Goal: Transaction & Acquisition: Purchase product/service

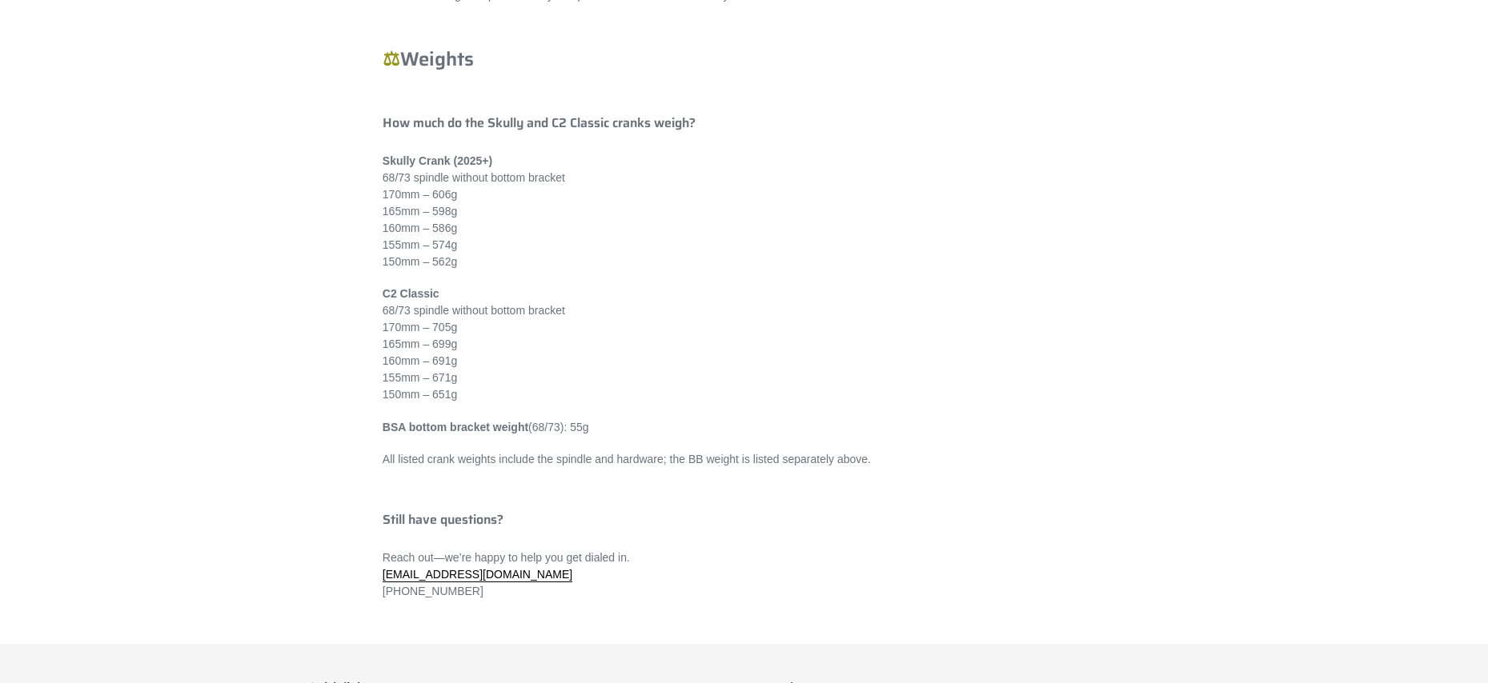
scroll to position [6723, 0]
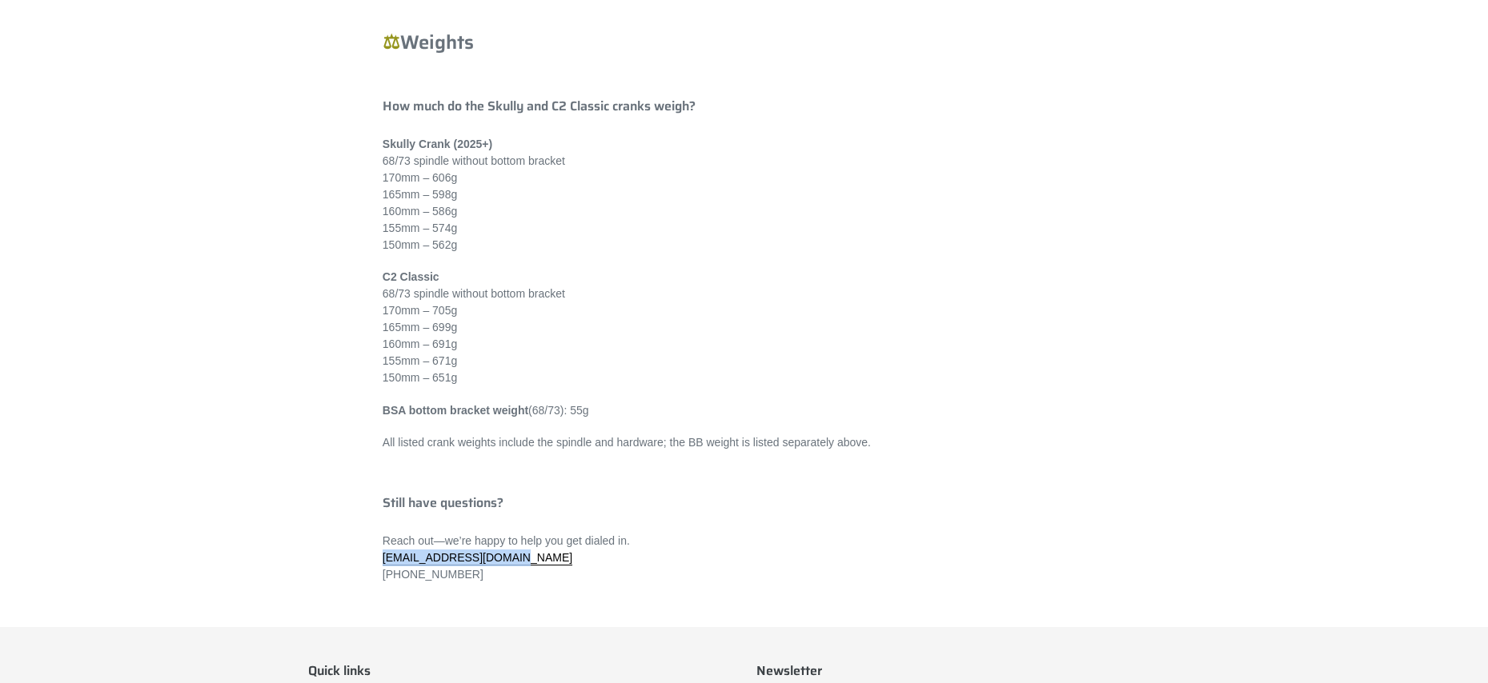
drag, startPoint x: 508, startPoint y: 576, endPoint x: 381, endPoint y: 572, distance: 127.3
copy link "info@canfieldbikes.com"
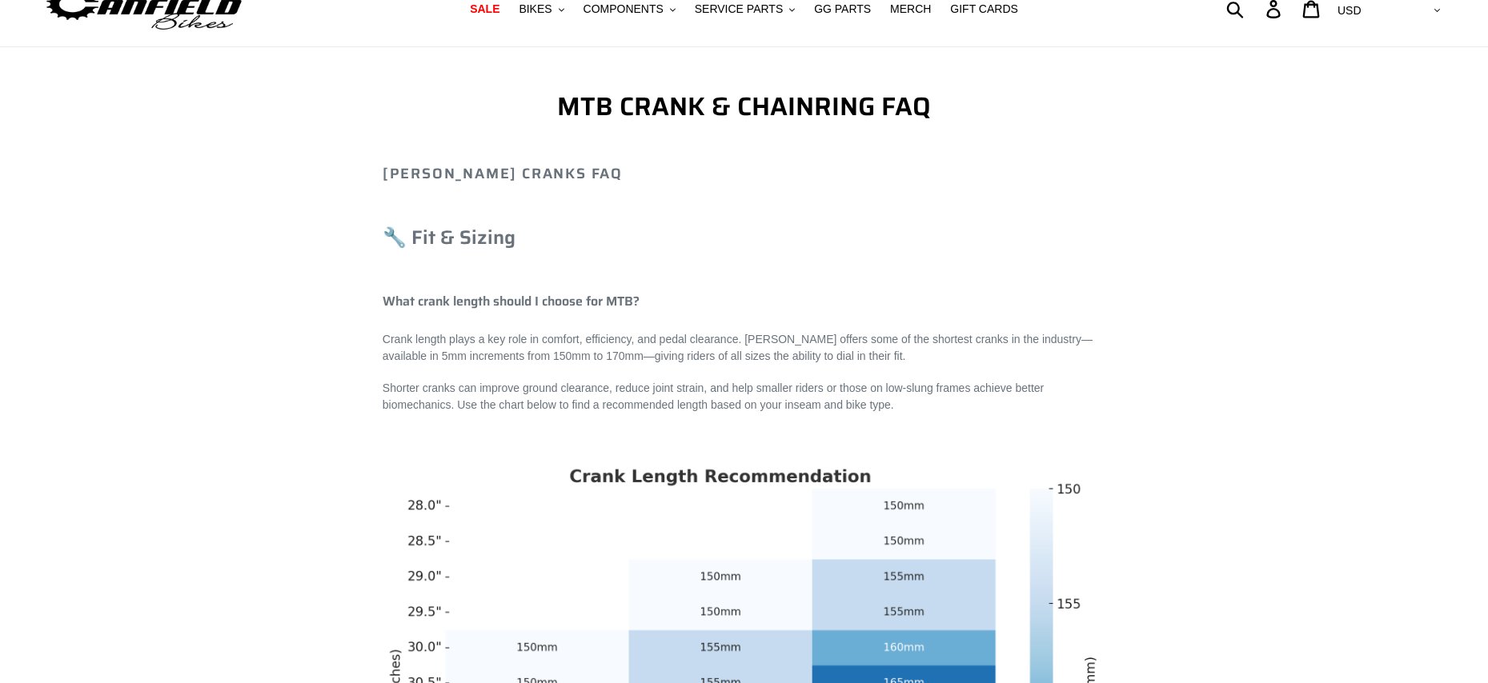
scroll to position [0, 0]
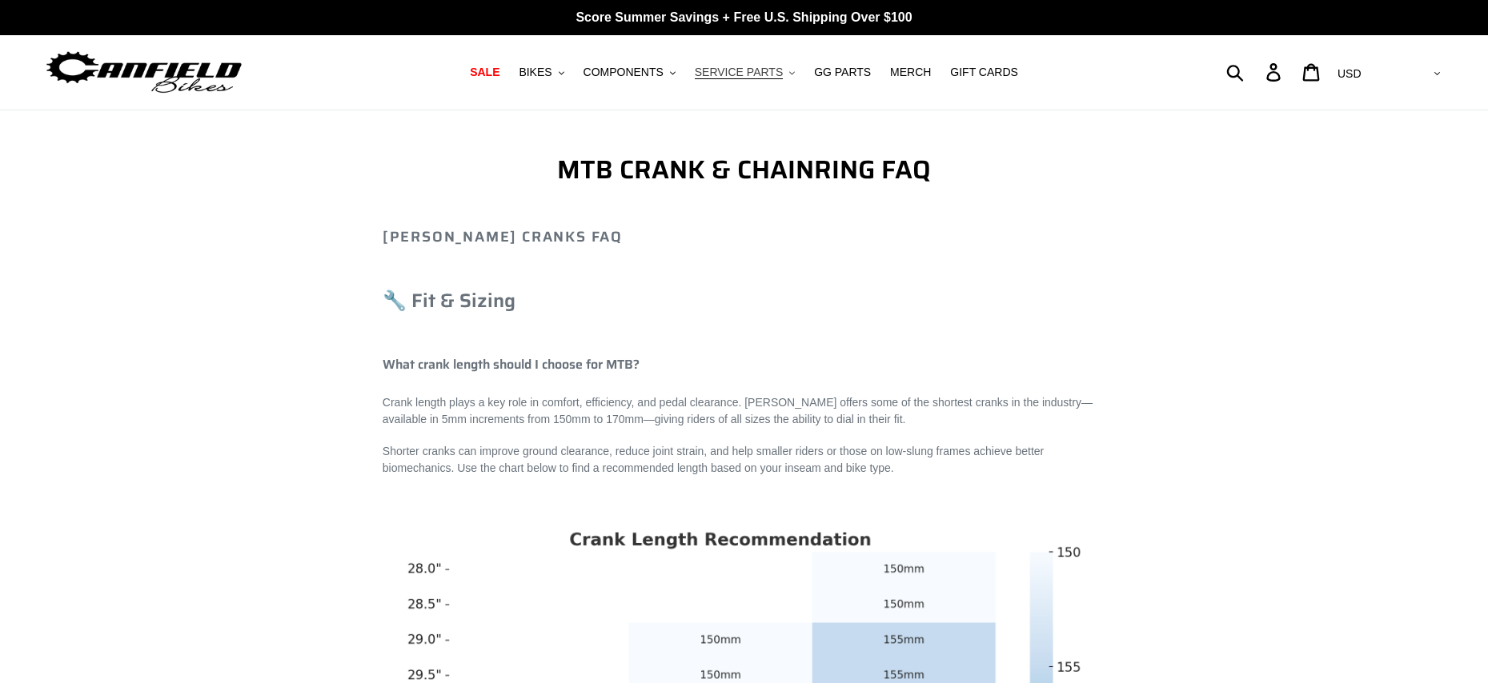
click at [756, 75] on span "SERVICE PARTS" at bounding box center [739, 73] width 88 height 14
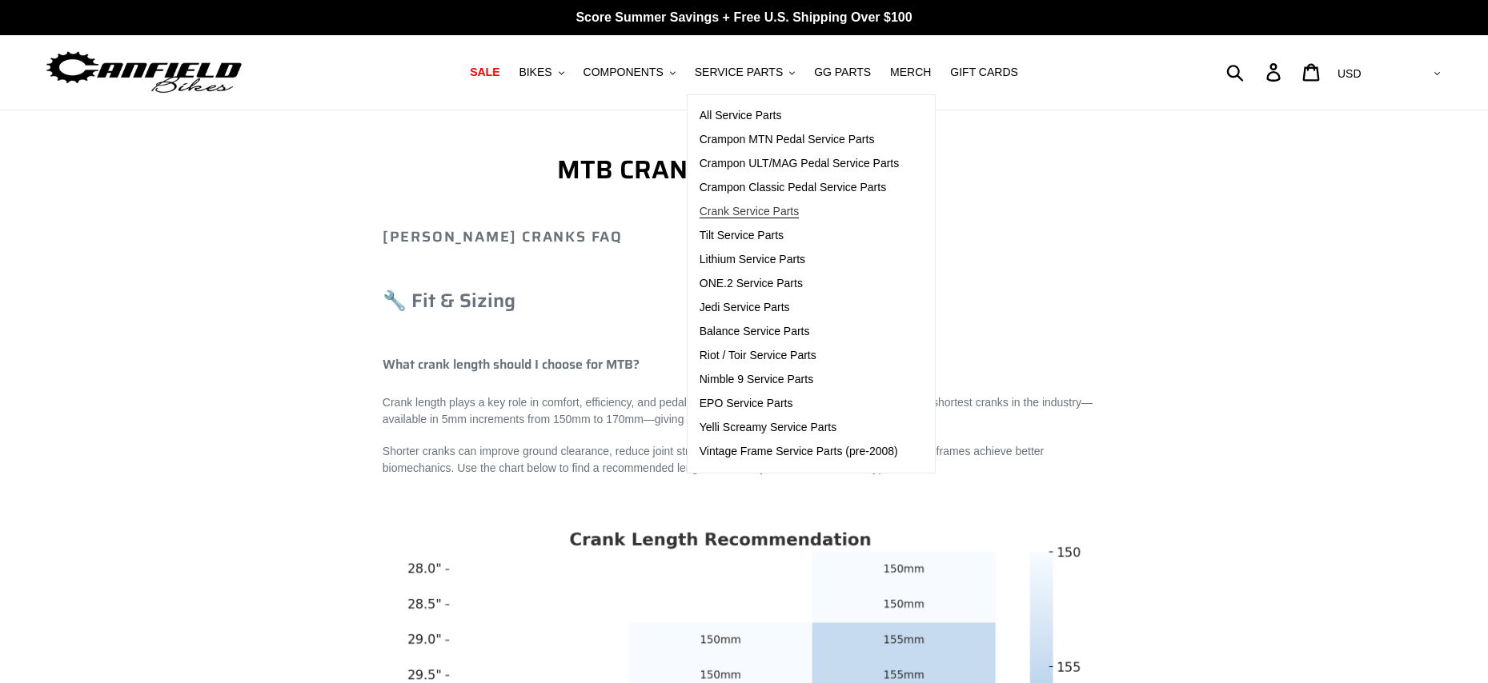
click at [765, 210] on span "Crank Service Parts" at bounding box center [749, 212] width 99 height 14
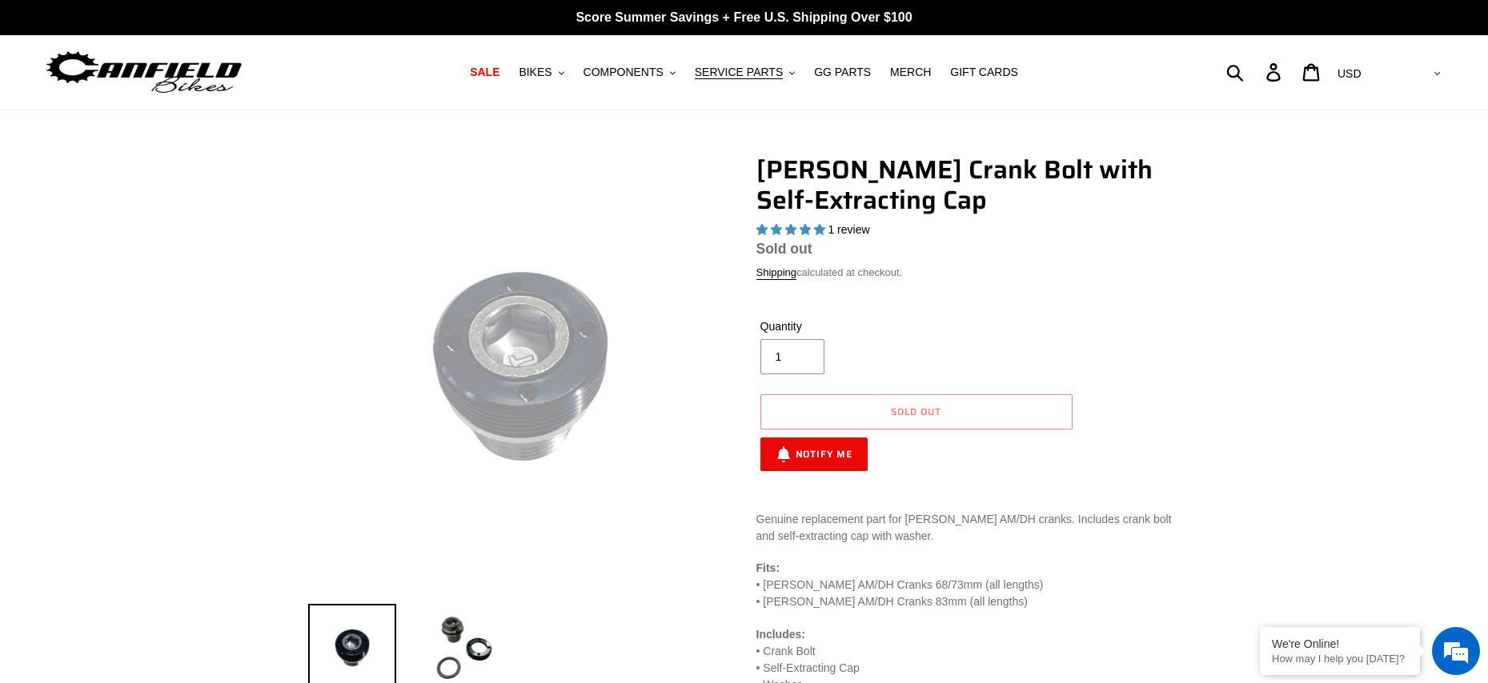
select select "highest-rating"
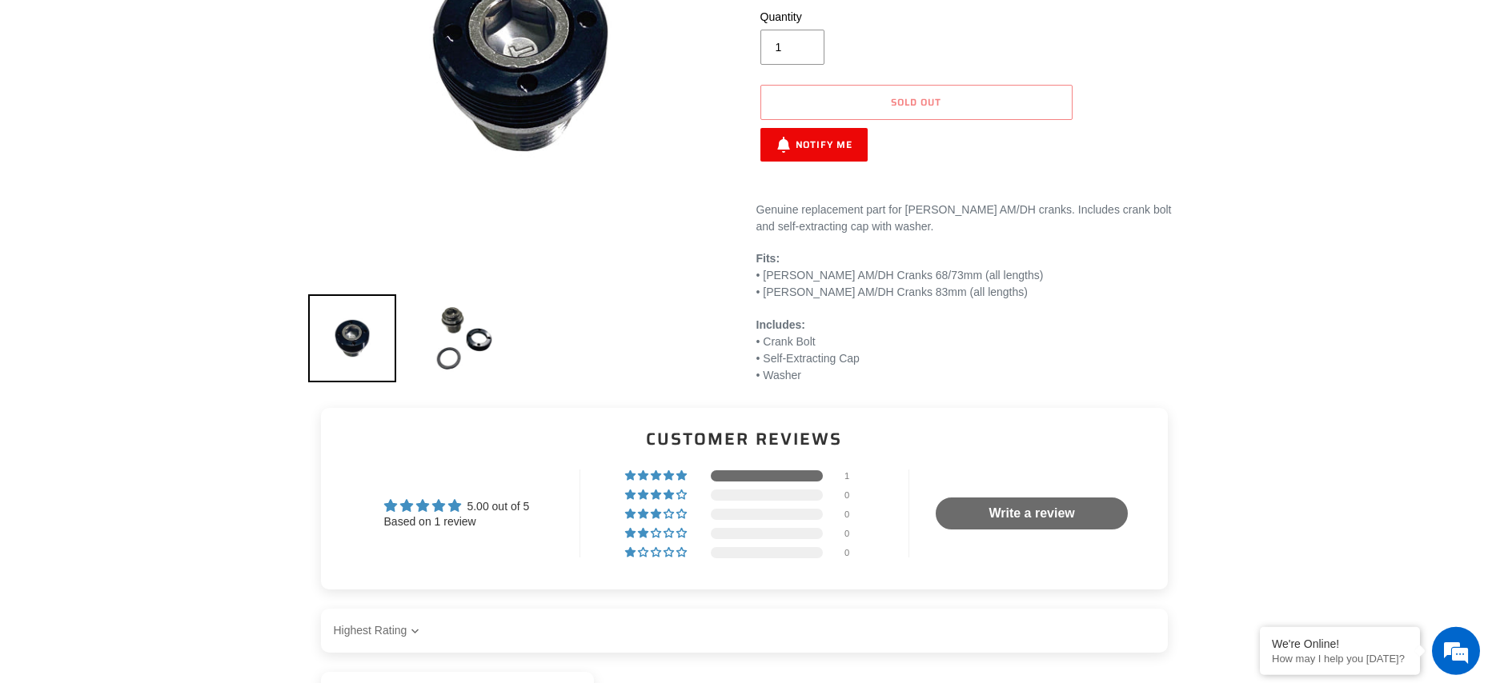
scroll to position [307, 0]
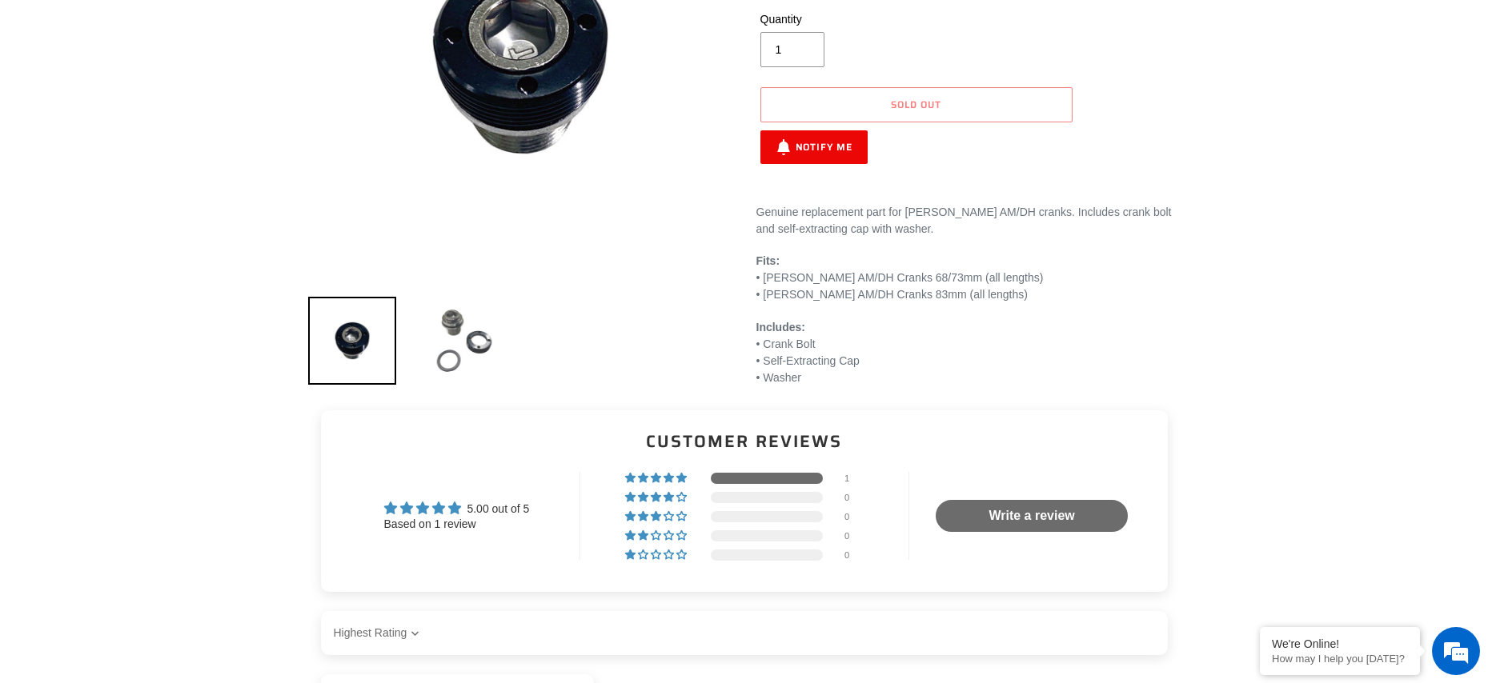
click at [476, 347] on img at bounding box center [464, 341] width 88 height 88
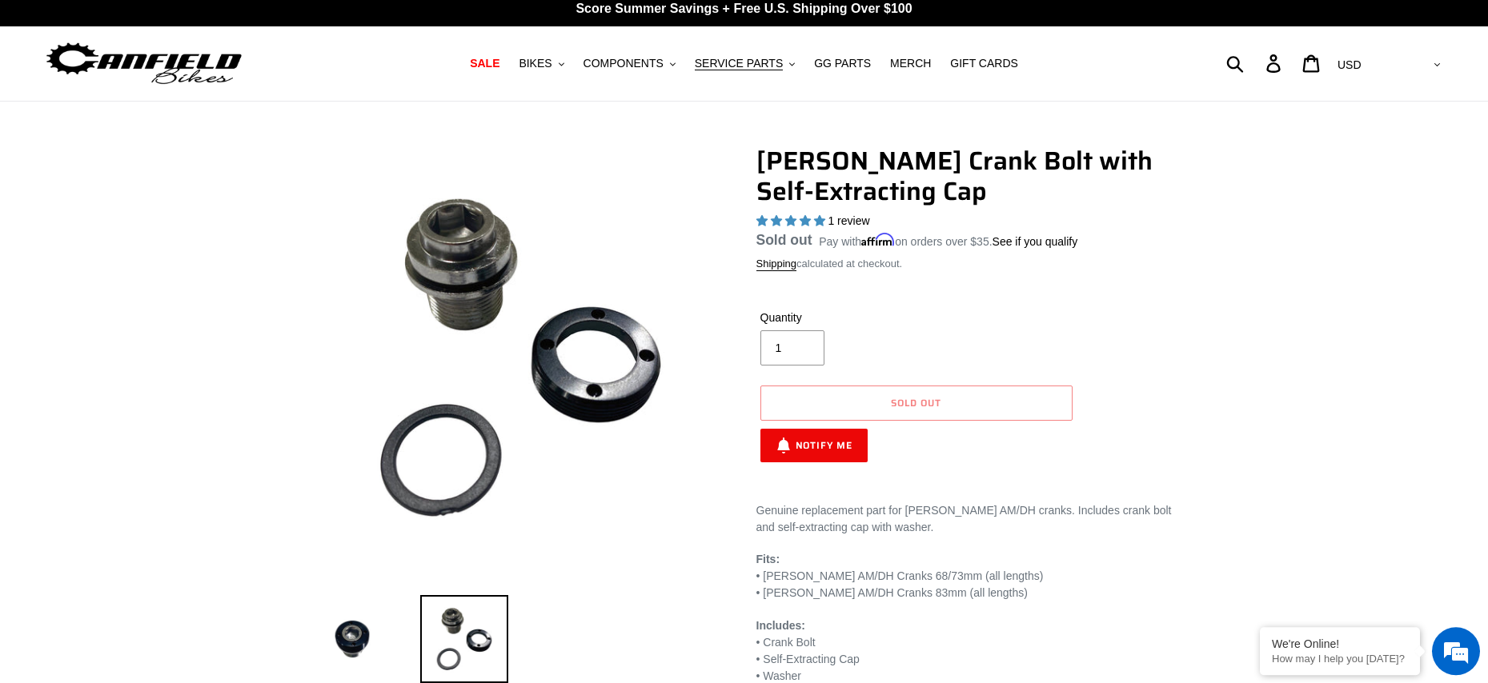
scroll to position [0, 0]
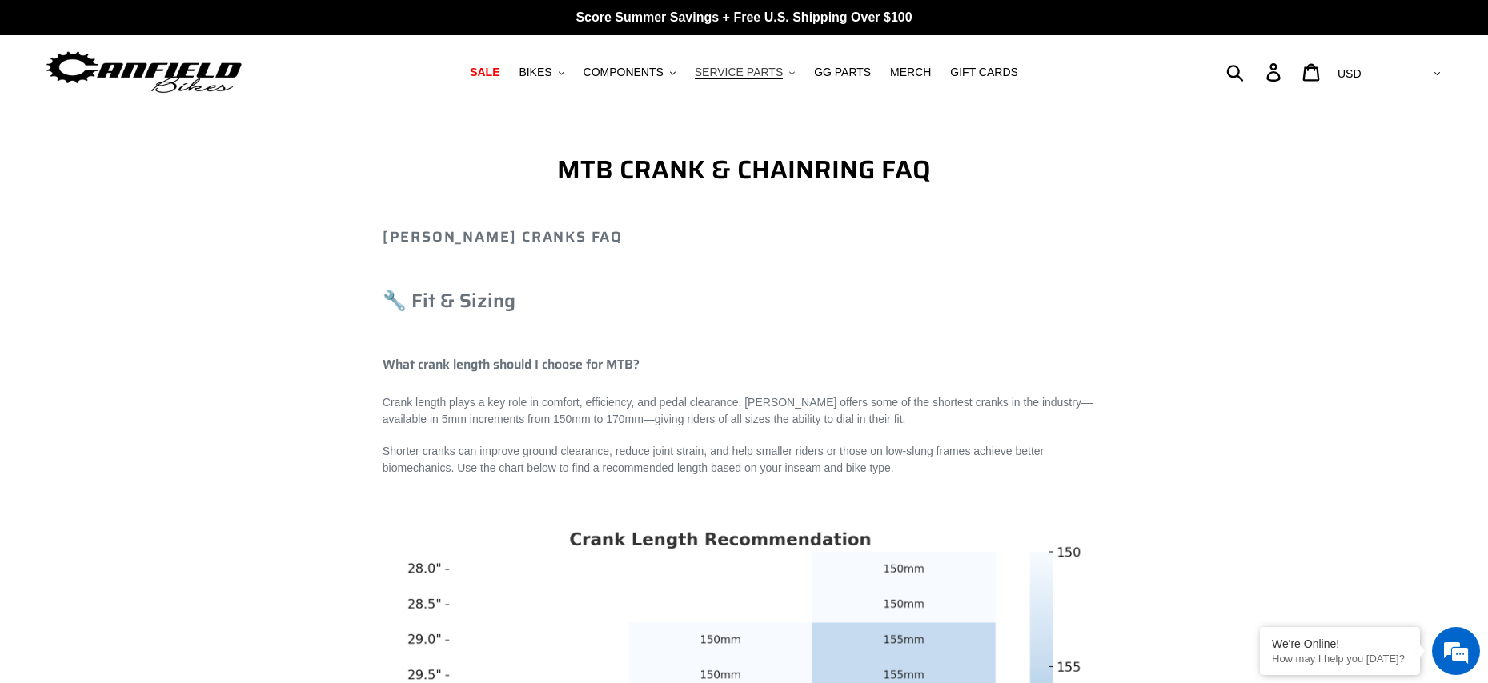
click at [771, 76] on span "SERVICE PARTS" at bounding box center [739, 73] width 88 height 14
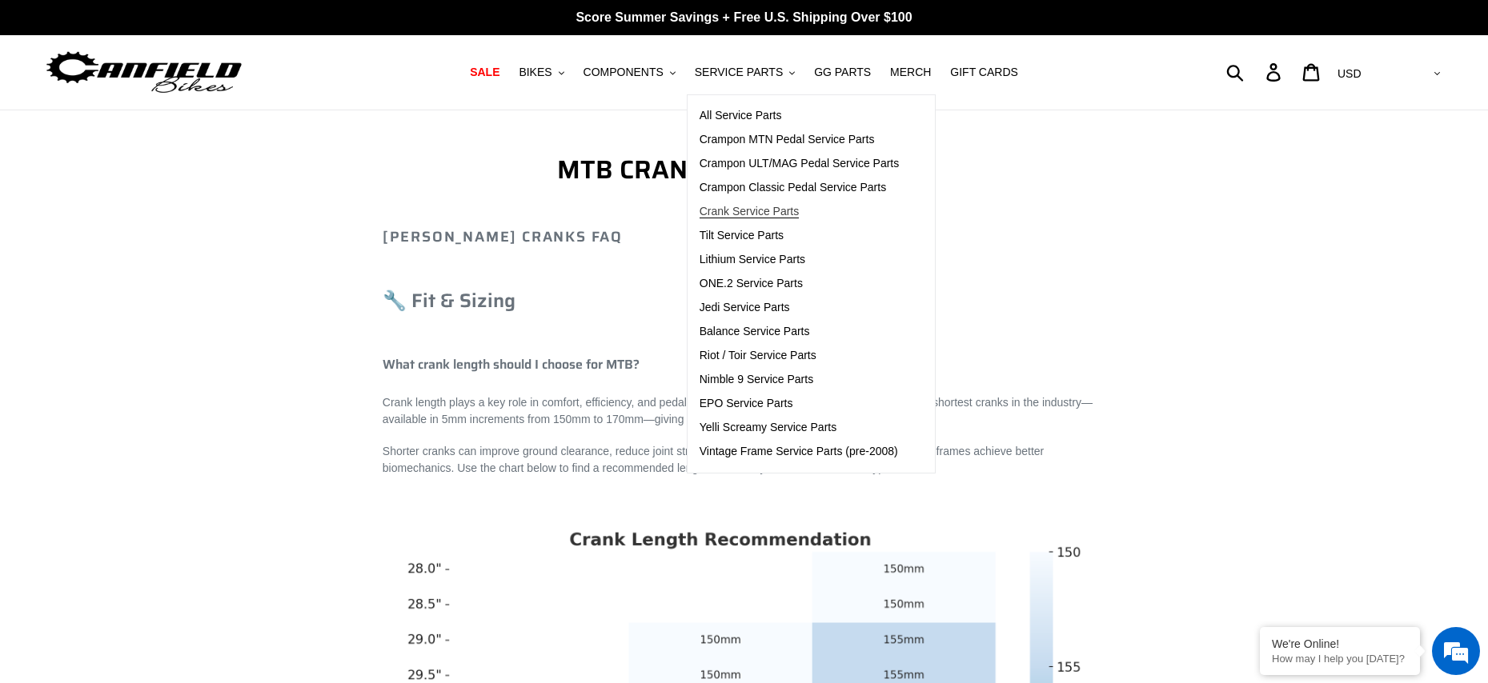
click at [771, 212] on span "Crank Service Parts" at bounding box center [749, 212] width 99 height 14
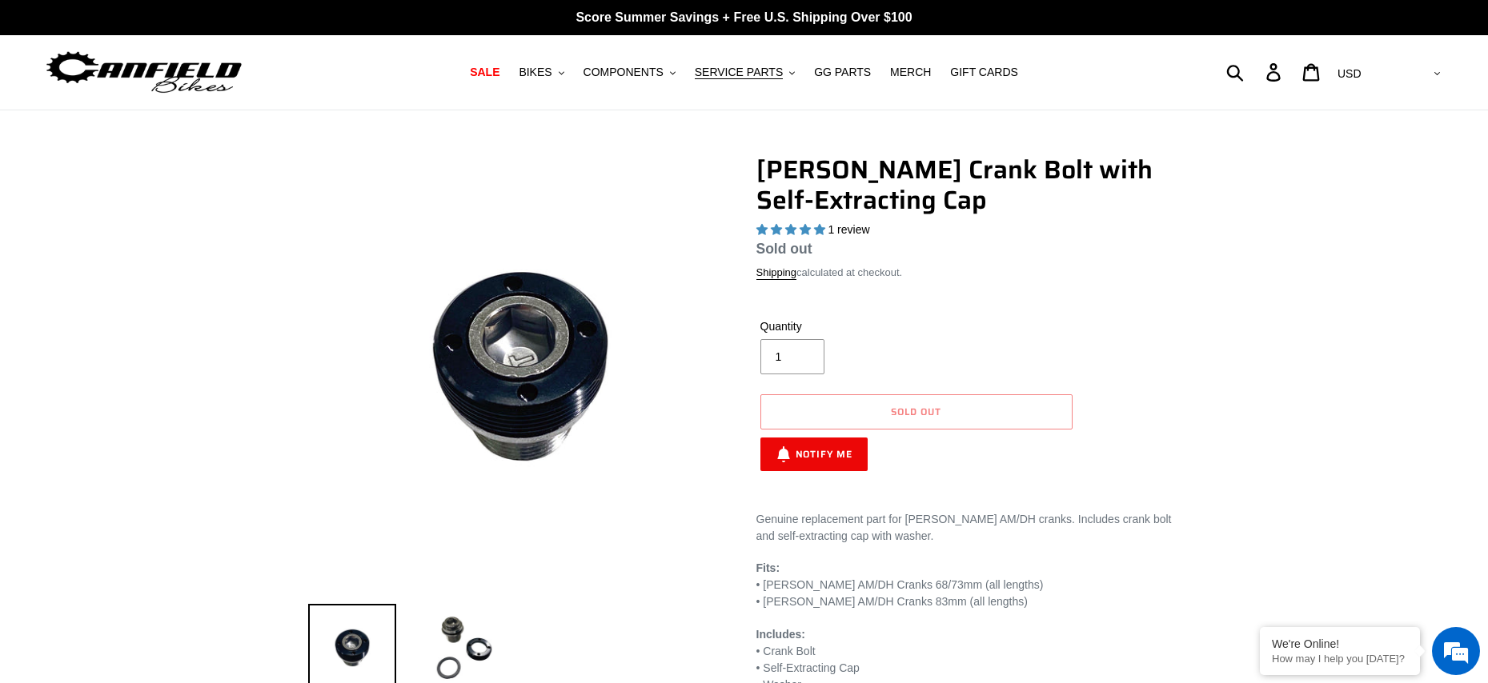
select select "highest-rating"
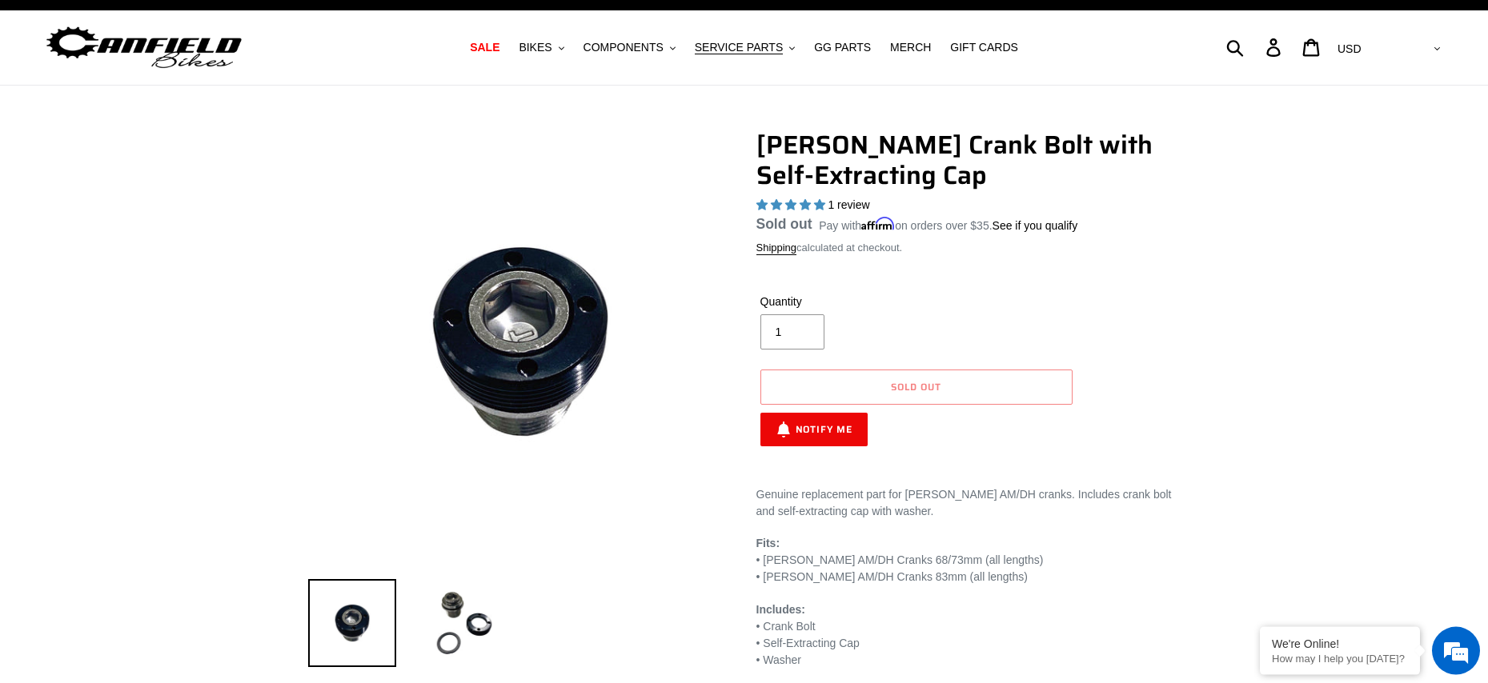
scroll to position [26, 0]
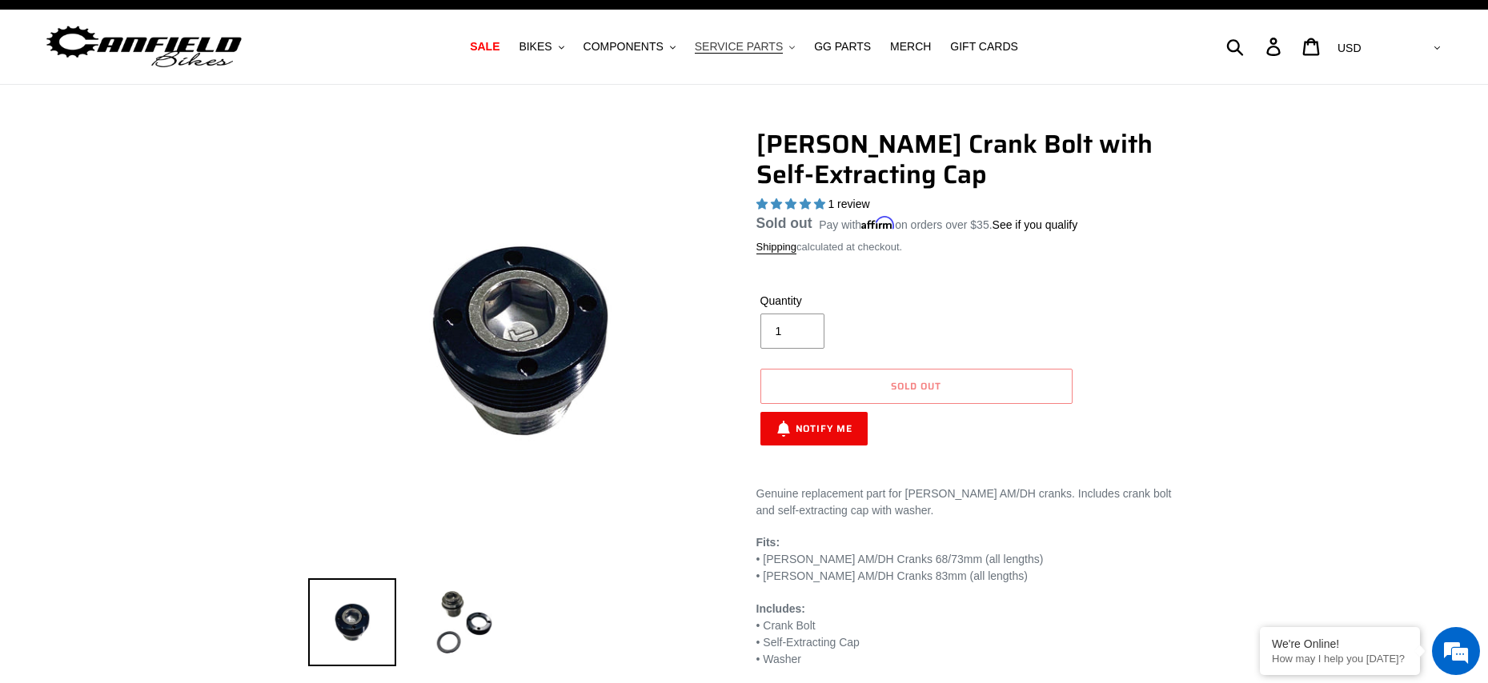
click at [744, 50] on span "SERVICE PARTS" at bounding box center [739, 47] width 88 height 14
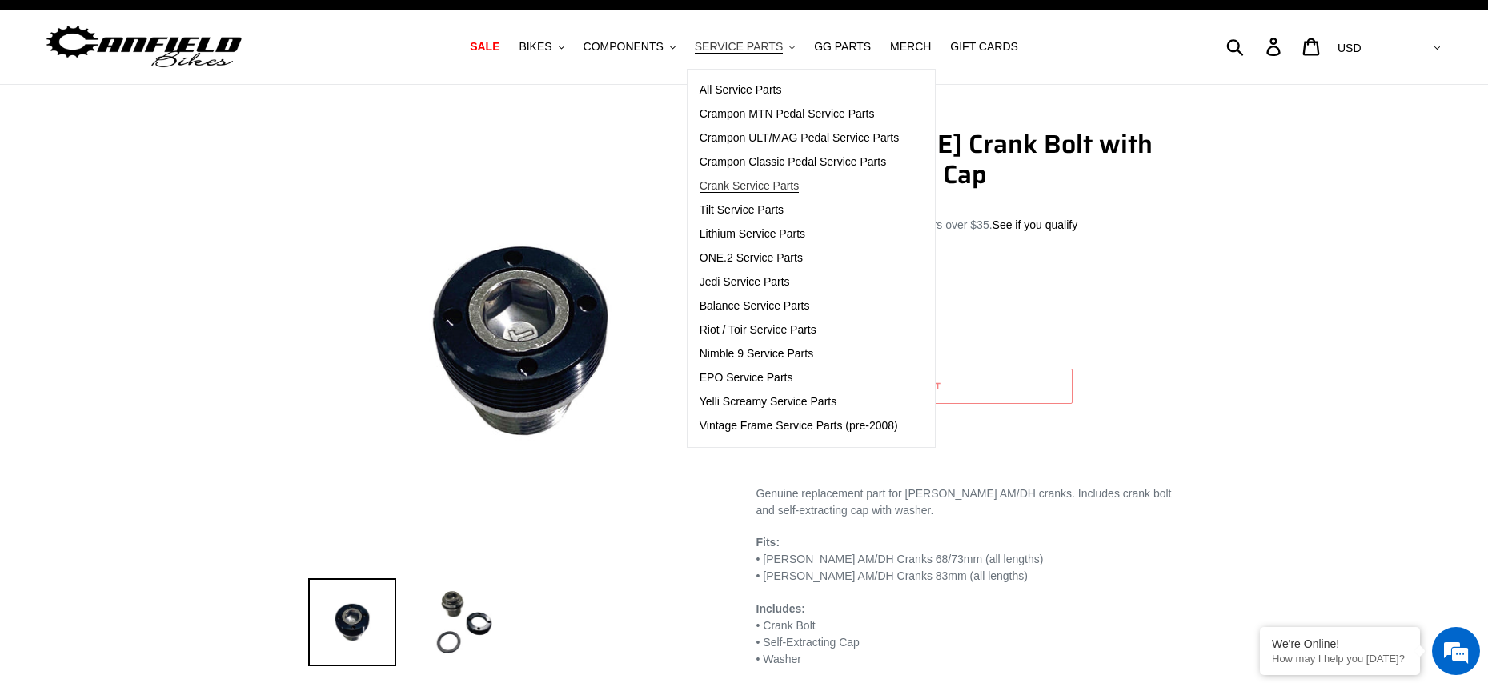
scroll to position [0, 0]
click at [1170, 285] on div "Canfield Crank Bolt with Self-Extracting Cap 1 review Regular price Sold out Sa…" at bounding box center [968, 296] width 424 height 334
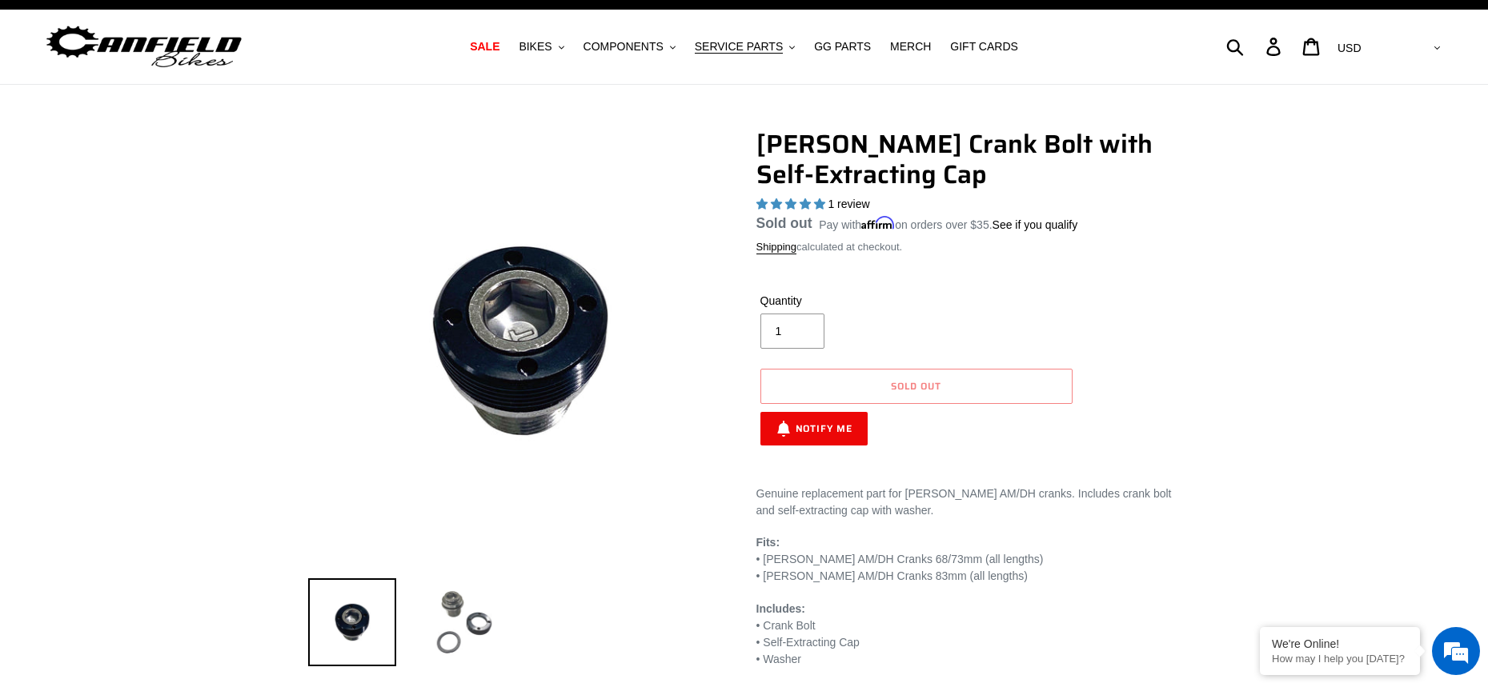
click at [467, 601] on img at bounding box center [464, 623] width 88 height 88
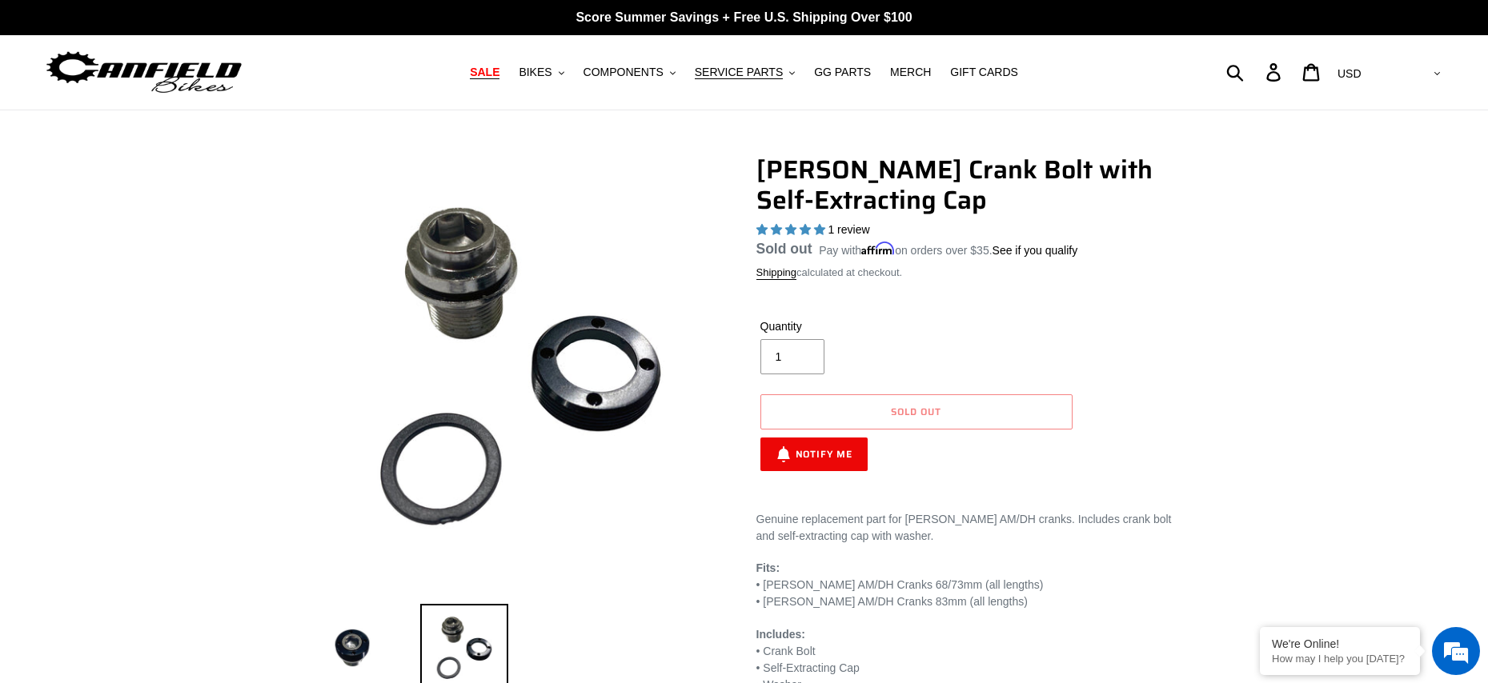
click at [498, 71] on span "SALE" at bounding box center [485, 73] width 30 height 14
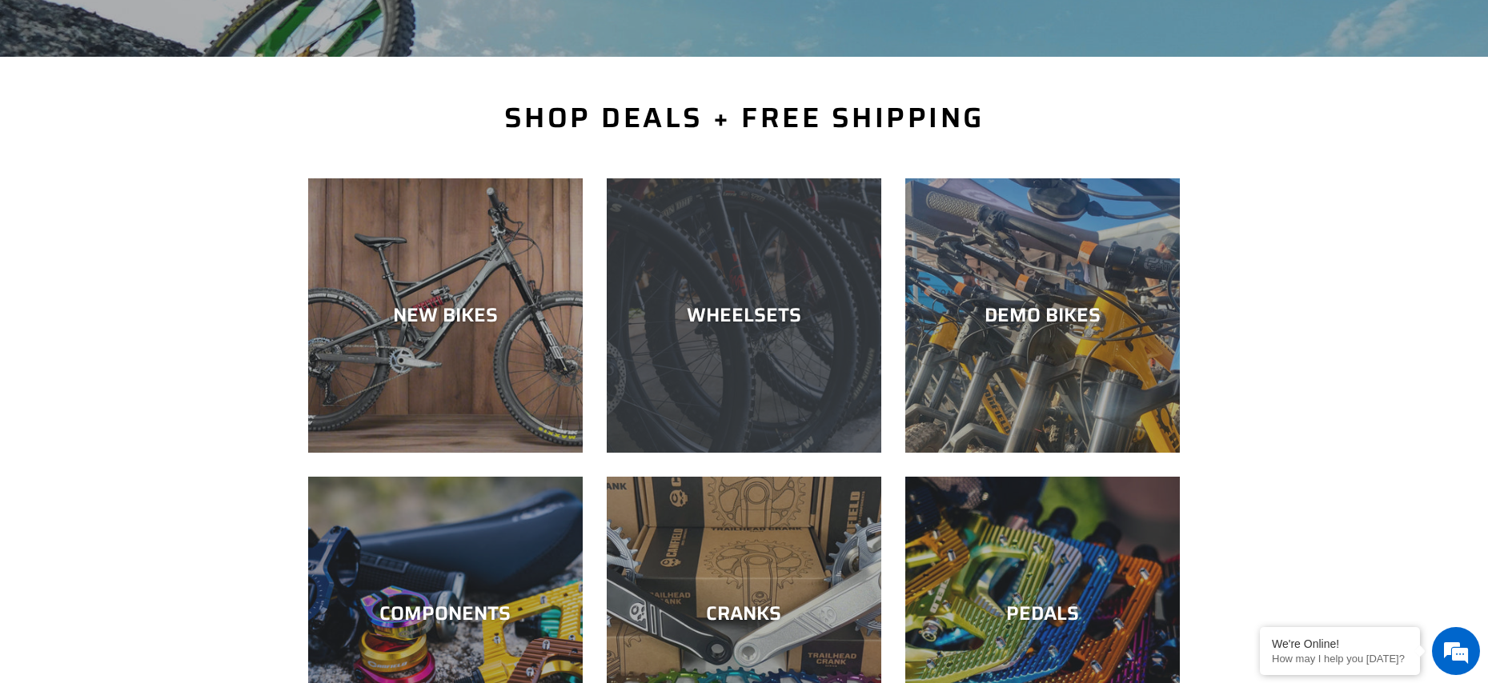
scroll to position [295, 0]
click at [702, 452] on div "WHEELSETS" at bounding box center [744, 452] width 275 height 0
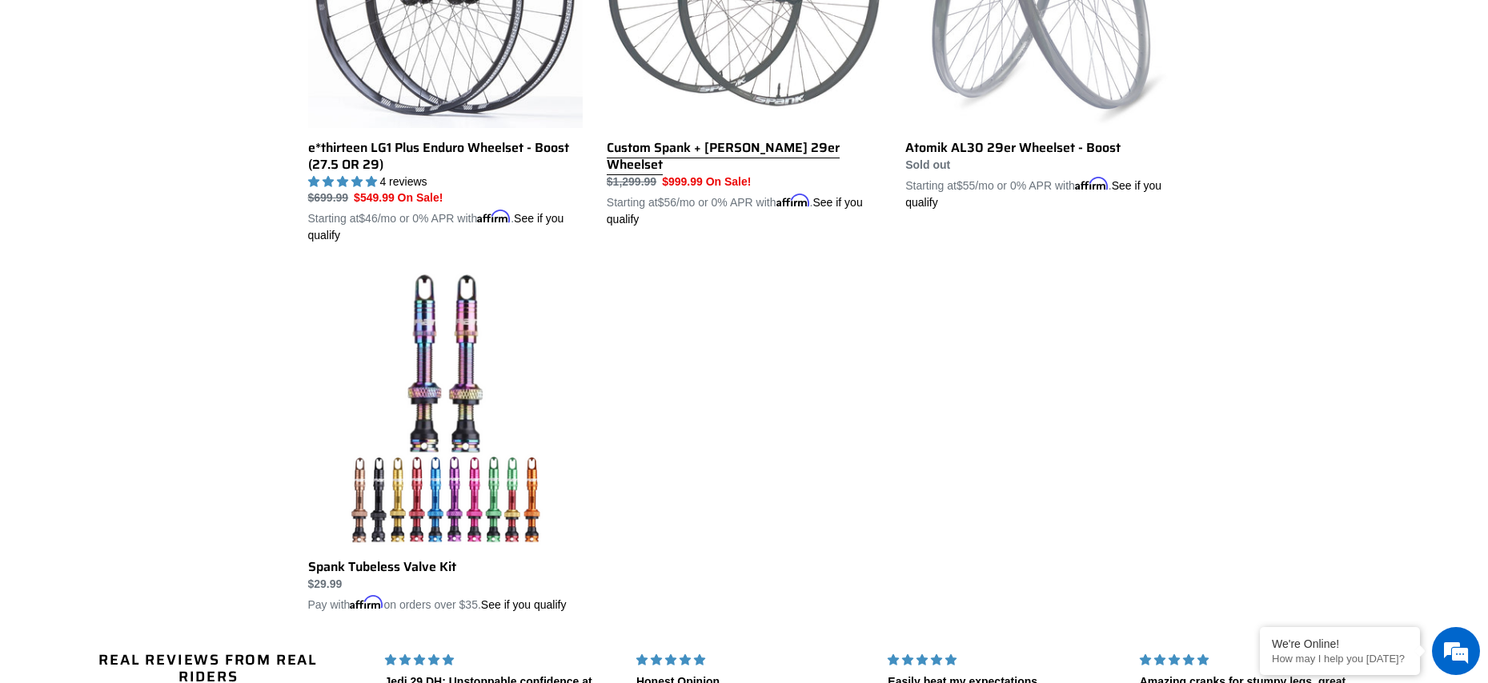
scroll to position [282, 0]
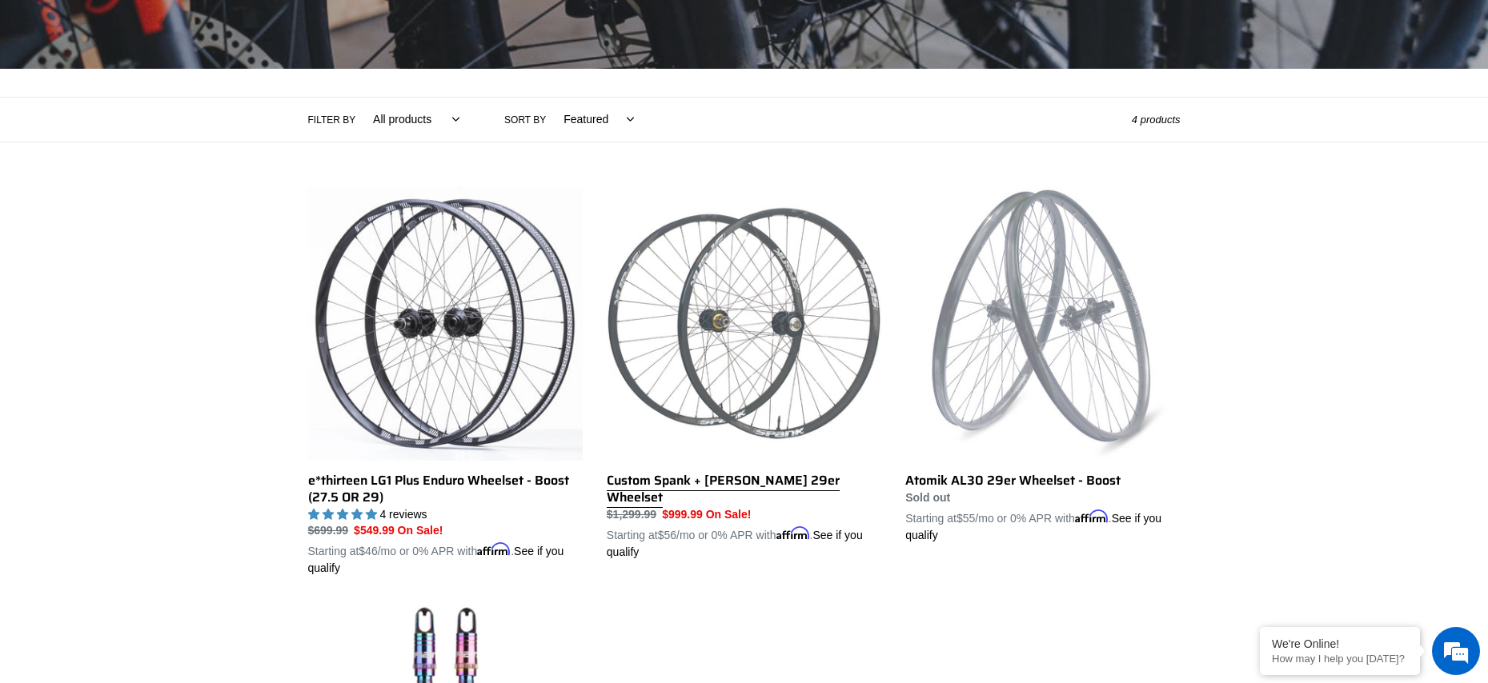
click at [779, 381] on link "Custom Spank + Hadley DH 29er Wheelset" at bounding box center [744, 373] width 275 height 375
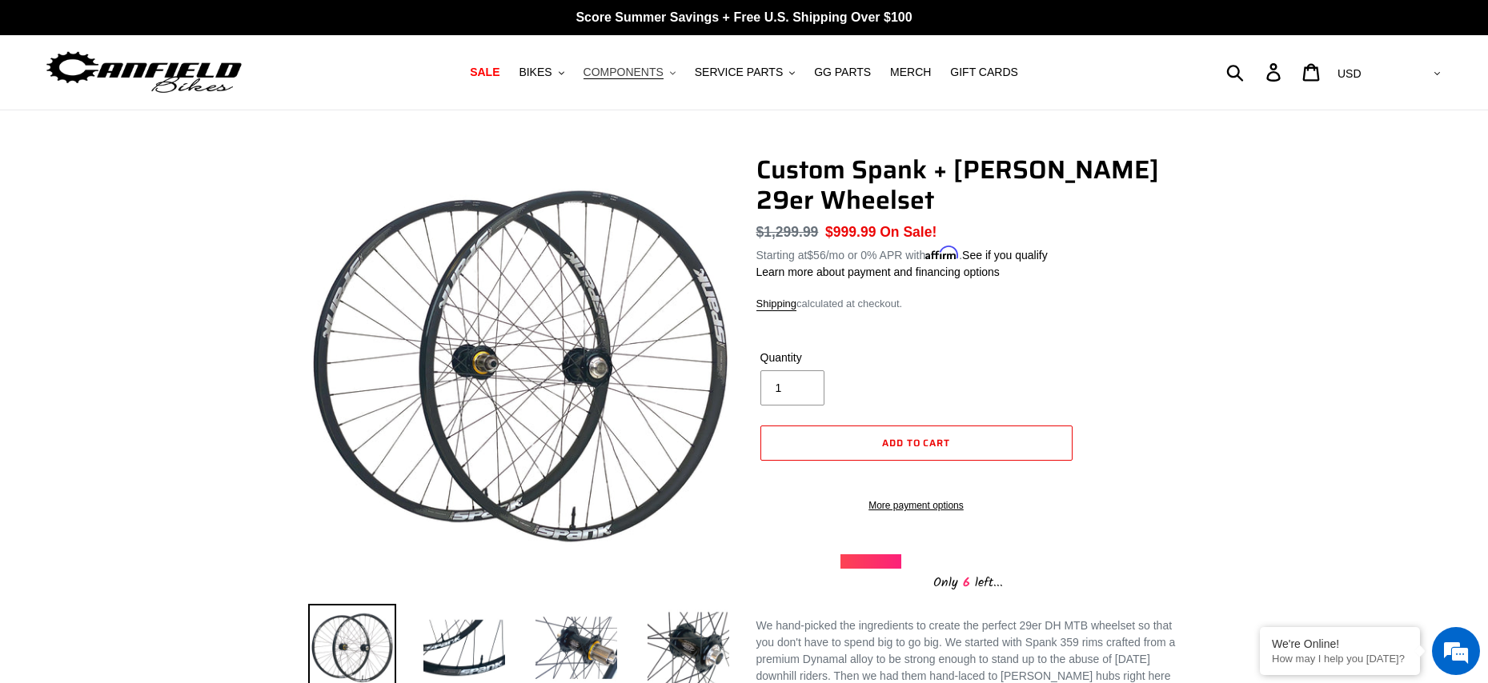
click at [616, 73] on span "COMPONENTS" at bounding box center [623, 73] width 80 height 14
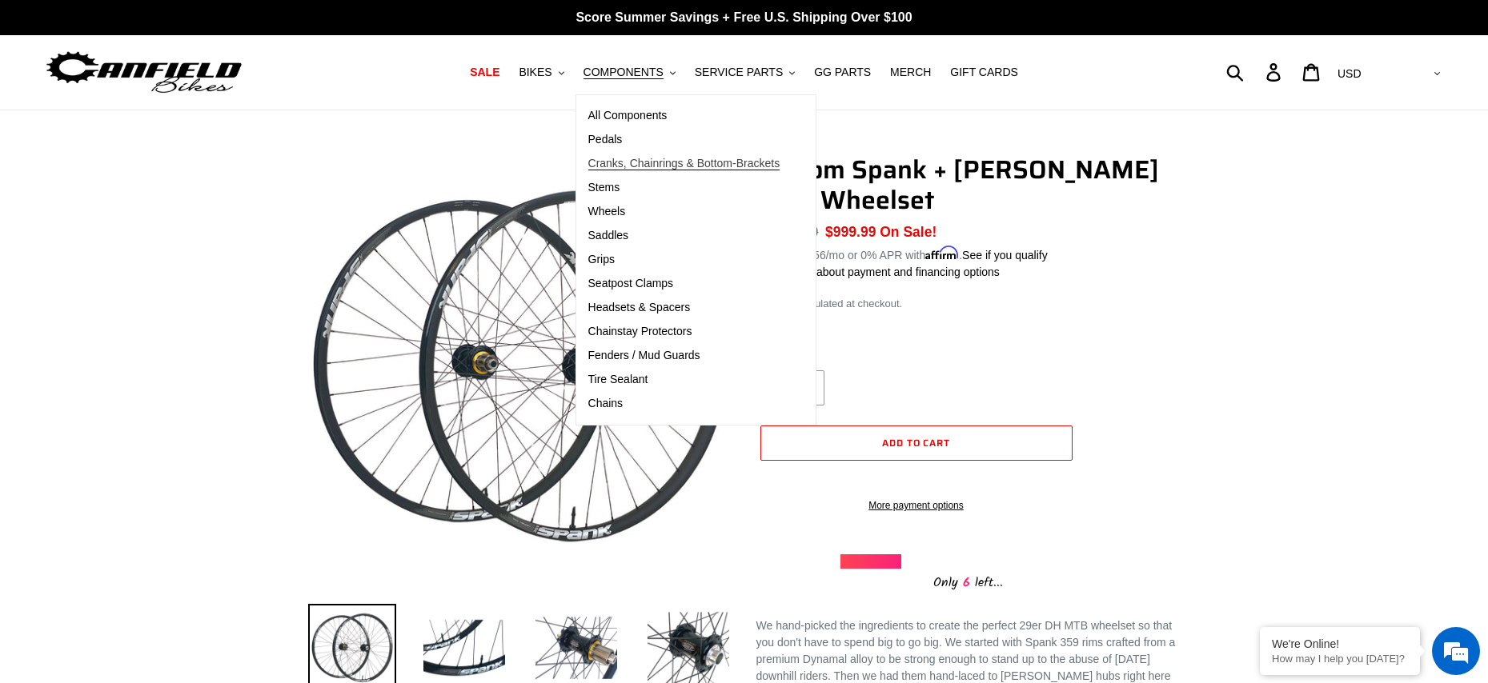
click at [625, 164] on span "Cranks, Chainrings & Bottom-Brackets" at bounding box center [684, 164] width 192 height 14
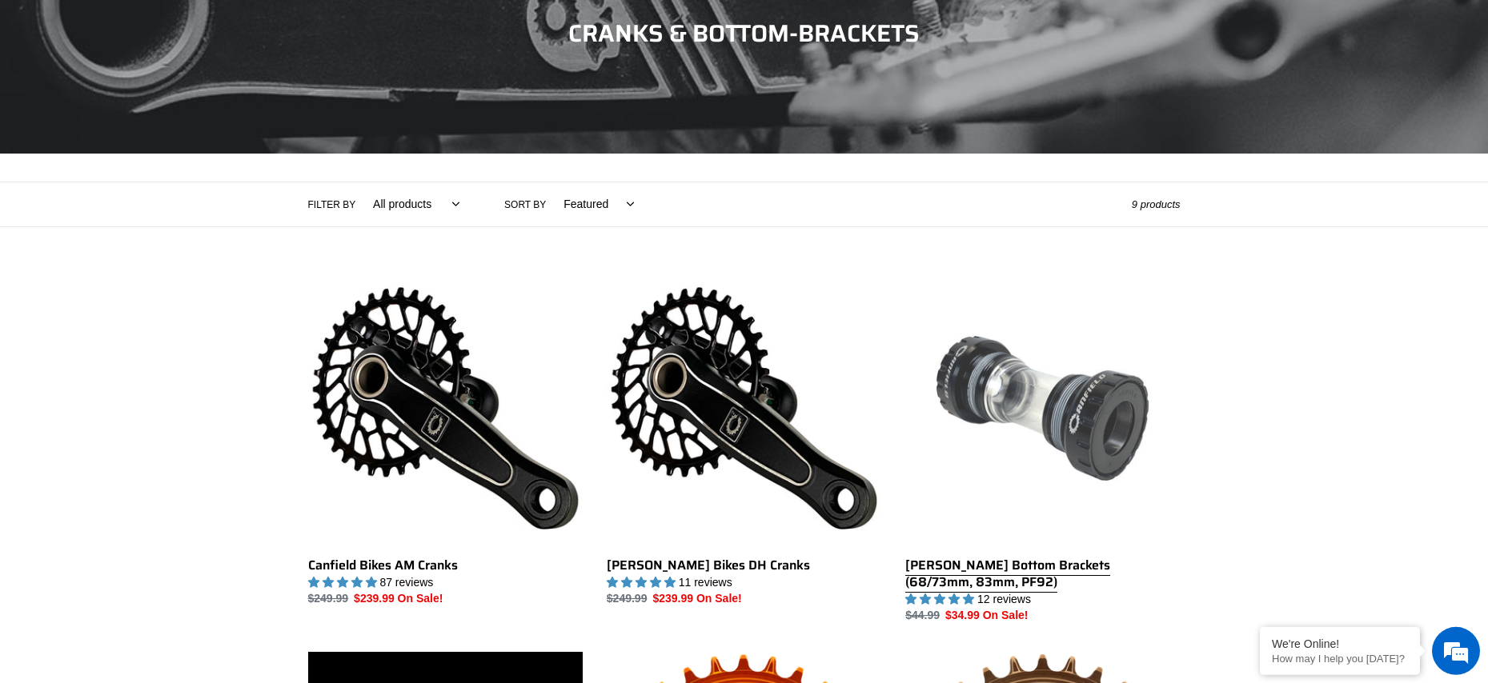
scroll to position [269, 0]
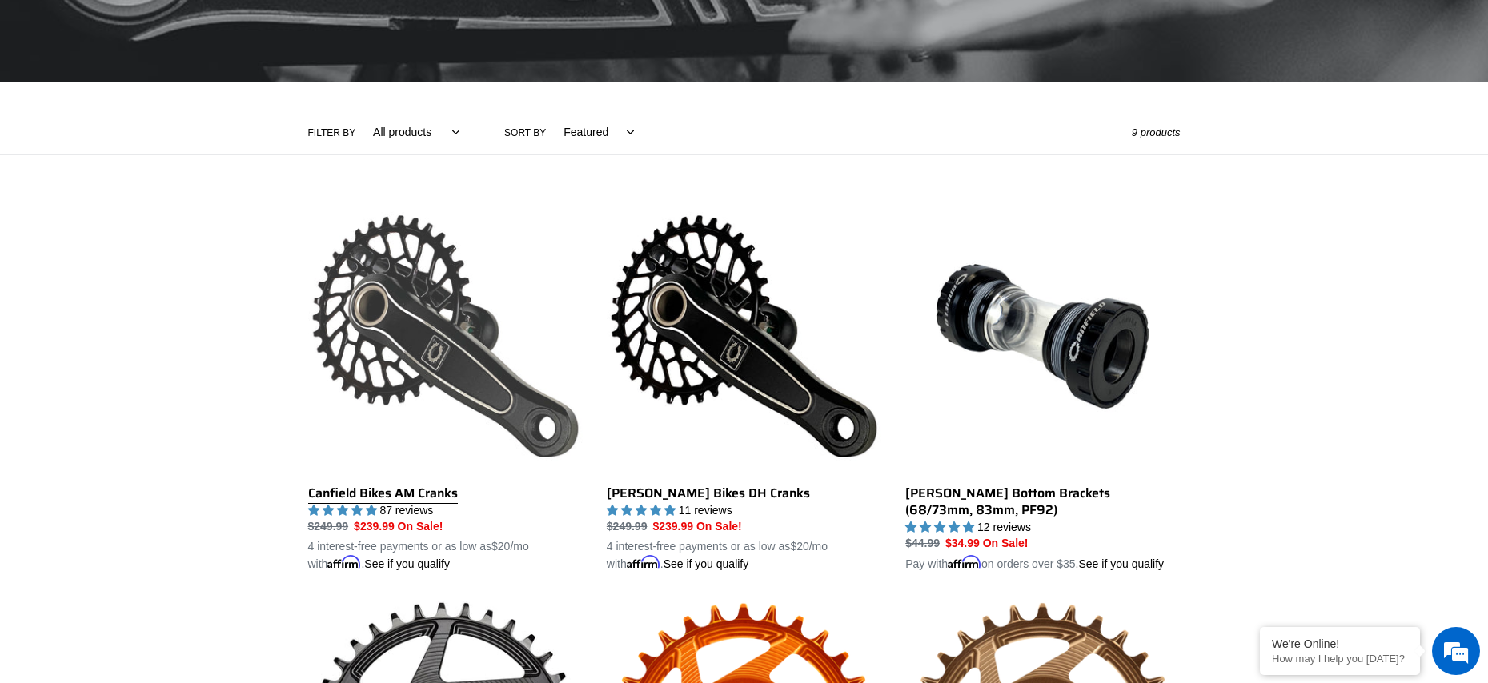
click at [457, 397] on link "Canfield Bikes AM Cranks" at bounding box center [445, 386] width 275 height 375
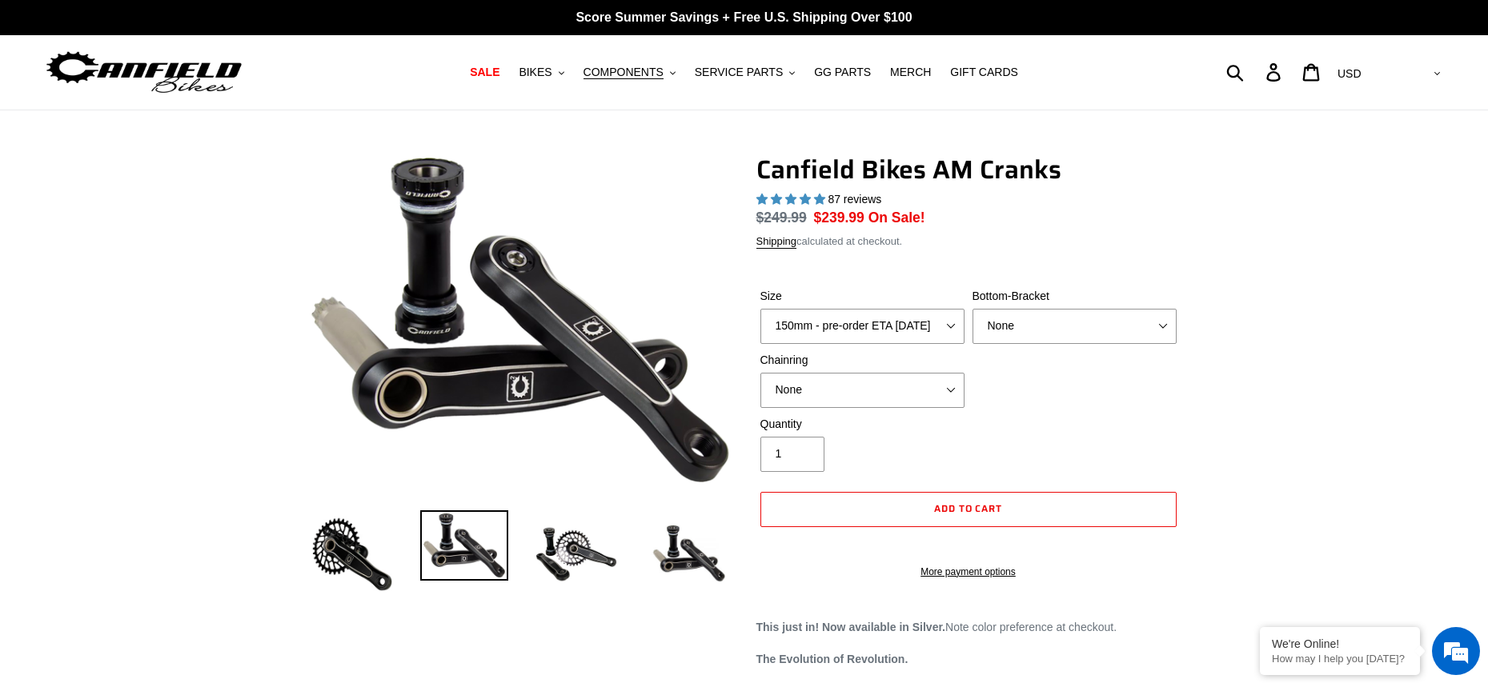
select select "highest-rating"
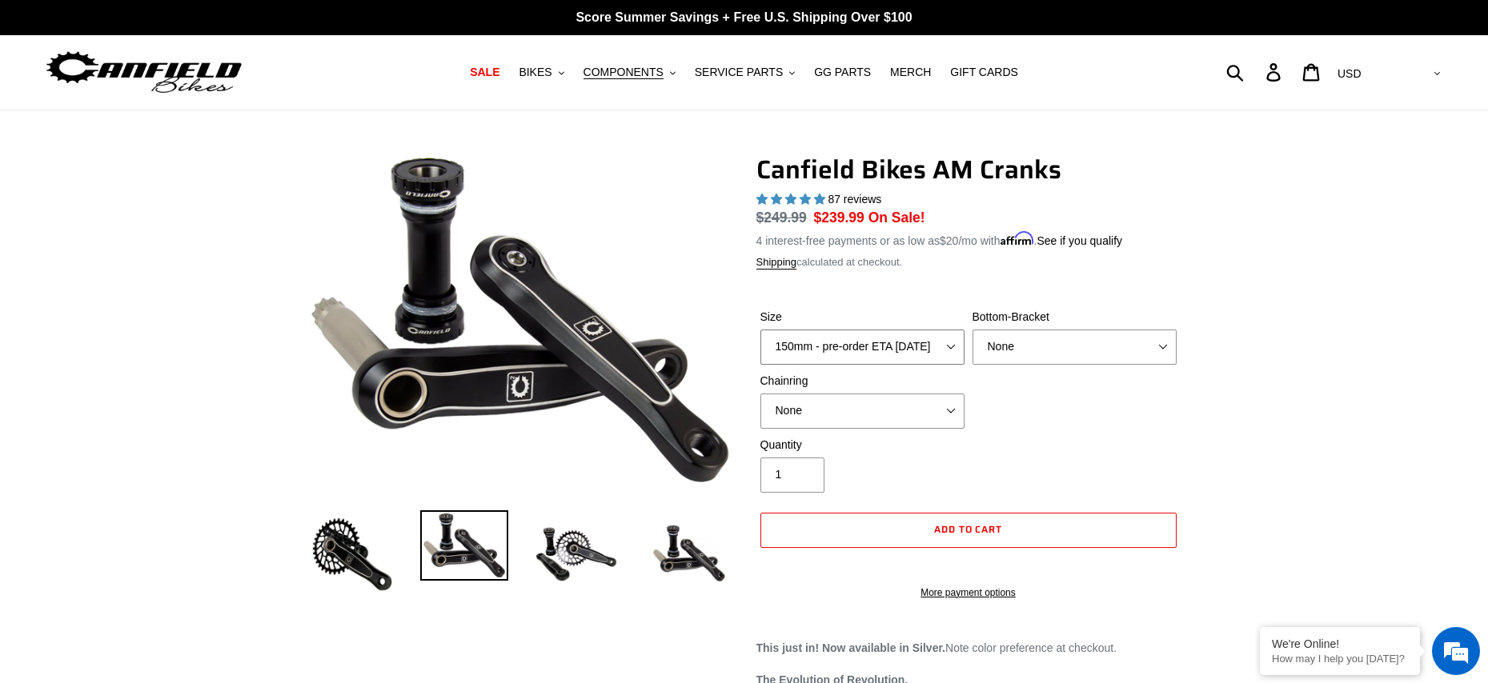
select select "155mm - pre-order ETA [DATE]"
click option "155mm - pre-order ETA 10/15/25" at bounding box center [0, 0] width 0 height 0
select select "BSA Threaded 68/73mm"
click option "BSA Threaded 68/73mm" at bounding box center [0, 0] width 0 height 0
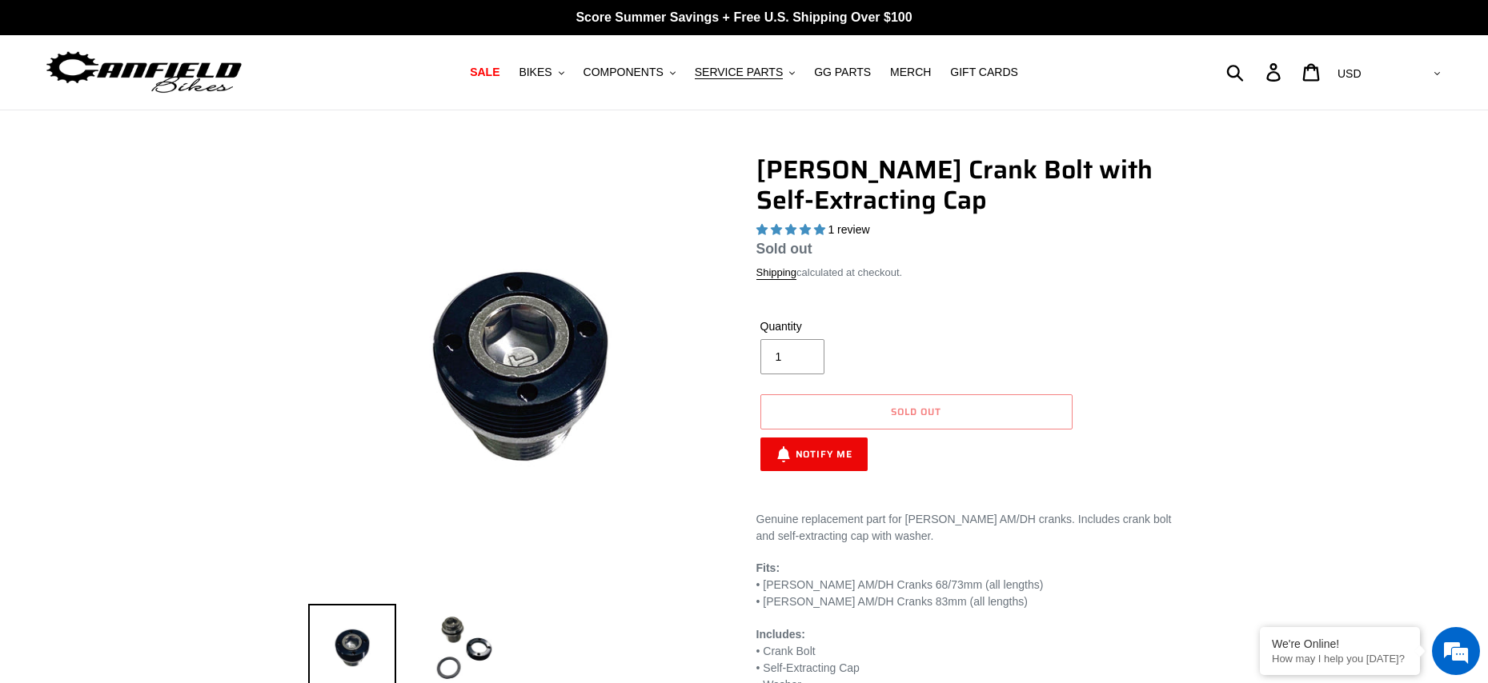
select select "highest-rating"
